Goal: Communication & Community: Answer question/provide support

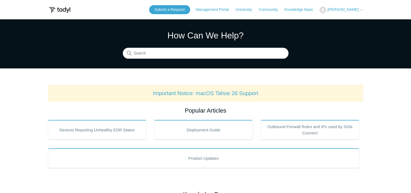
click at [345, 7] on span "[PERSON_NAME]" at bounding box center [343, 9] width 31 height 4
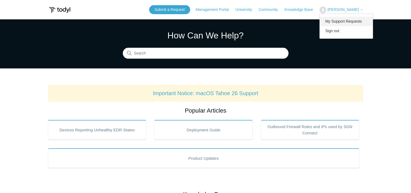
click at [340, 20] on link "My Support Requests" at bounding box center [346, 22] width 53 height 10
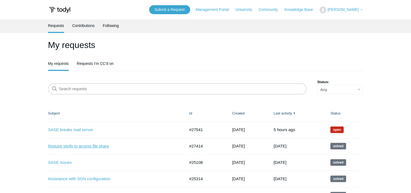
click at [104, 144] on link "Require verify to access file share" at bounding box center [112, 146] width 129 height 6
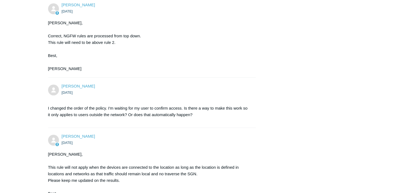
scroll to position [370, 0]
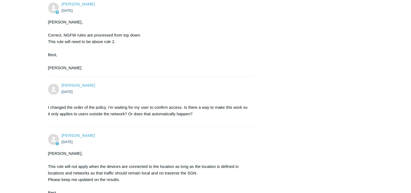
click at [219, 28] on div "[PERSON_NAME] [DATE] [PERSON_NAME], Correct, NGFW rules are processed from top …" at bounding box center [152, 36] width 208 height 70
drag, startPoint x: 219, startPoint y: 28, endPoint x: 226, endPoint y: 61, distance: 33.3
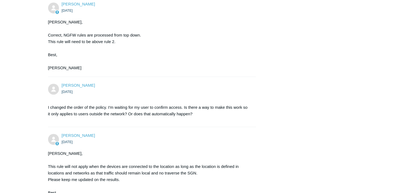
click at [226, 61] on div "Jeremy, Correct, NGFW rules are processed from top down. This rule will need to…" at bounding box center [149, 45] width 203 height 52
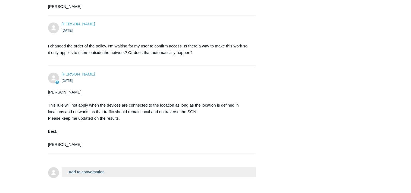
scroll to position [468, 0]
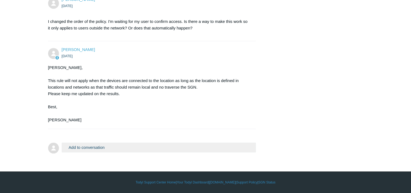
click at [215, 149] on button "Add to conversation" at bounding box center [159, 147] width 195 height 10
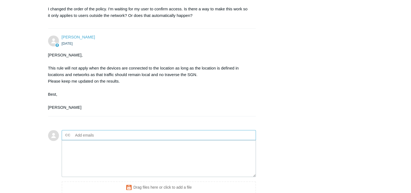
click at [215, 140] on ul "CC Add emails" at bounding box center [159, 135] width 195 height 10
type input "T"
click at [195, 177] on textarea "Add your reply" at bounding box center [159, 158] width 195 height 37
click at [209, 94] on div "Jeremy, This rule will not apply when the devices are connected to the location…" at bounding box center [149, 81] width 203 height 59
click at [167, 175] on textarea "Add your reply" at bounding box center [159, 158] width 195 height 37
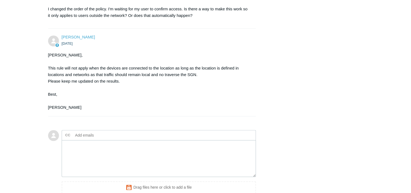
click at [246, 46] on div "Kris Haire 21 days ago" at bounding box center [156, 40] width 189 height 12
click at [156, 165] on textarea "Add your reply" at bounding box center [159, 158] width 195 height 37
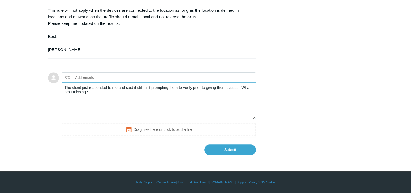
scroll to position [538, 0]
type textarea "The client just responded to me and said it still isn't prompting them to verif…"
click at [236, 150] on input "Submit" at bounding box center [231, 149] width 52 height 11
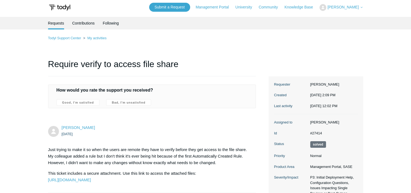
scroll to position [0, 0]
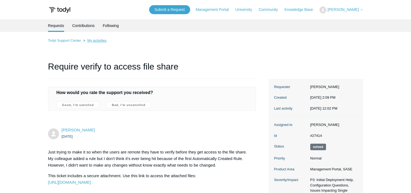
click at [95, 40] on link "My activities" at bounding box center [96, 40] width 19 height 4
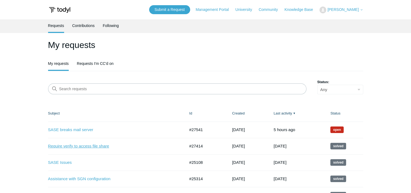
click at [100, 145] on link "Require verify to access file share" at bounding box center [112, 146] width 129 height 6
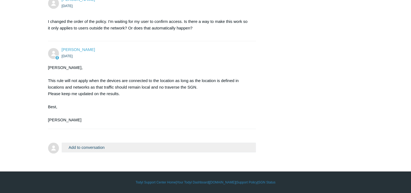
scroll to position [468, 0]
click at [225, 148] on button "Add to conversation" at bounding box center [159, 147] width 195 height 10
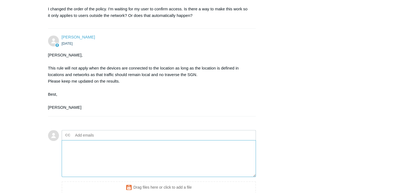
click at [208, 166] on textarea "Add your reply" at bounding box center [159, 158] width 195 height 37
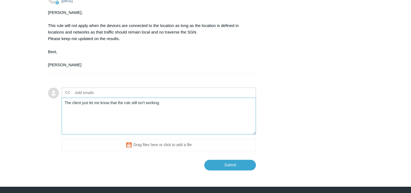
scroll to position [538, 0]
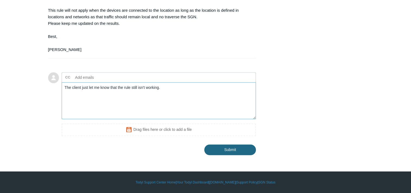
type textarea "The client just let me know that the rule still isn't working."
click at [246, 153] on input "Submit" at bounding box center [231, 149] width 52 height 11
